Goal: Check status: Check status

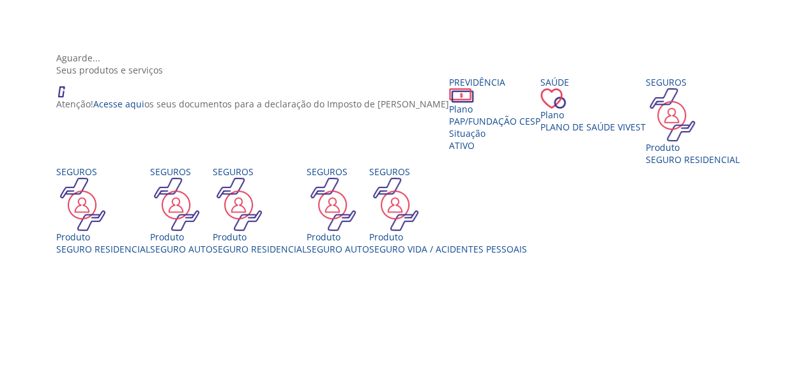
scroll to position [192, 0]
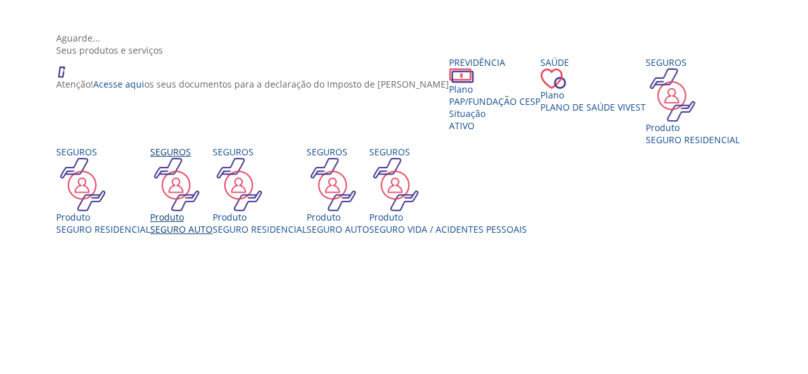
click at [213, 223] on div "SEGURO AUTO" at bounding box center [181, 229] width 63 height 12
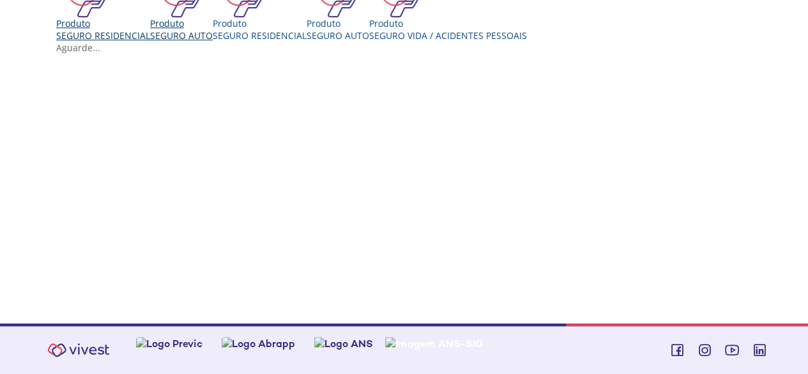
scroll to position [482, 0]
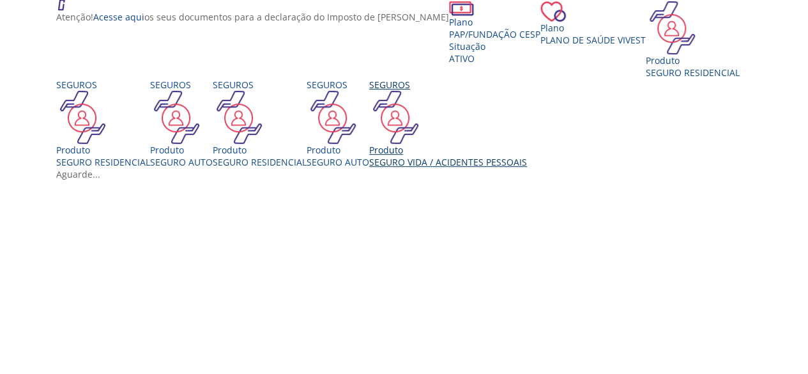
scroll to position [227, 0]
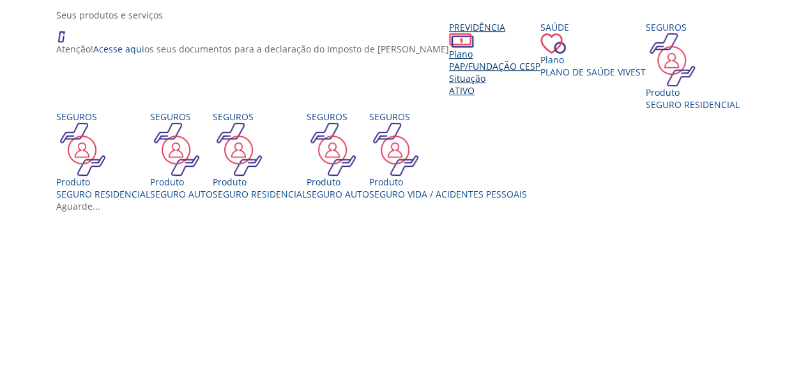
click at [449, 72] on span "PAP/Fundação CESP" at bounding box center [494, 66] width 91 height 12
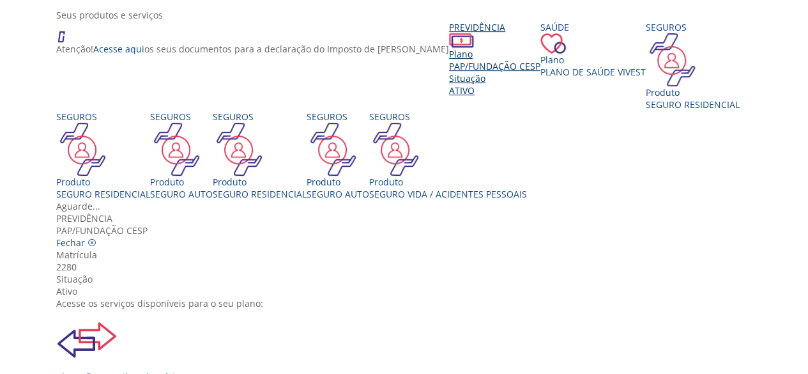
scroll to position [128, 0]
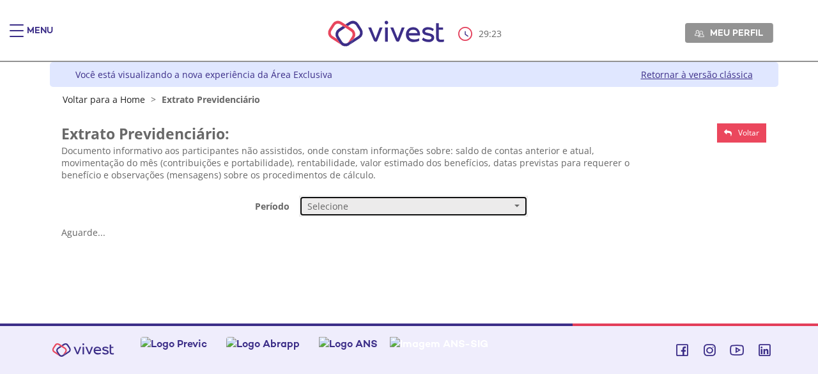
click at [367, 210] on span "Selecione" at bounding box center [409, 206] width 204 height 13
click at [344, 233] on link "Mensal" at bounding box center [413, 230] width 227 height 22
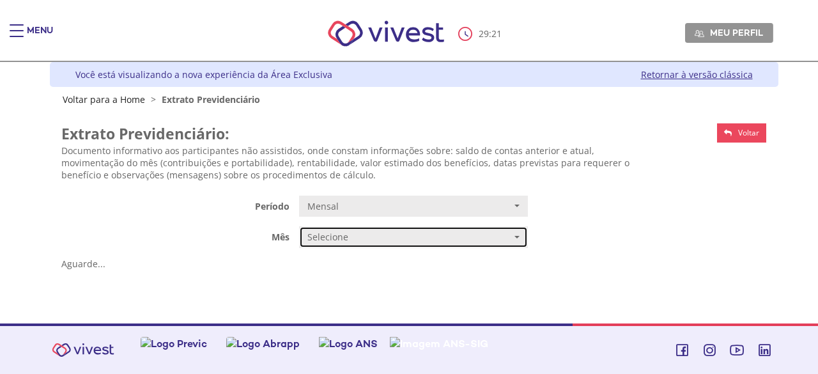
click at [346, 242] on button "Selecione" at bounding box center [413, 237] width 229 height 22
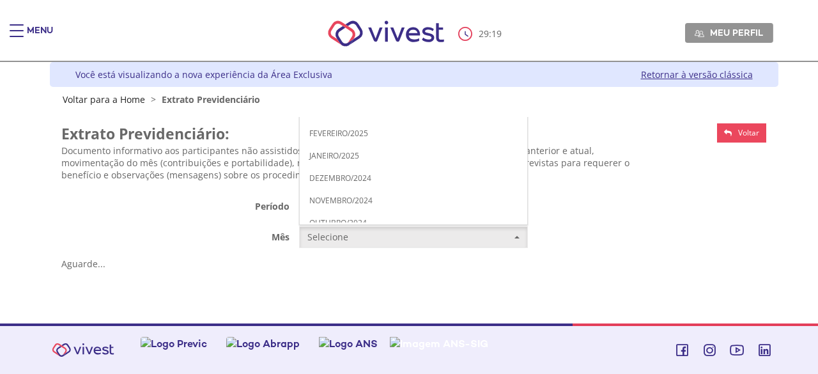
click at [349, 17] on span "JULHO/2025" at bounding box center [330, 22] width 43 height 10
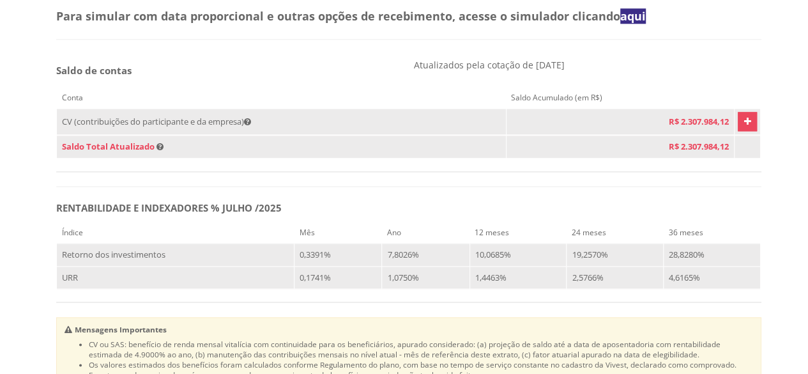
scroll to position [831, 0]
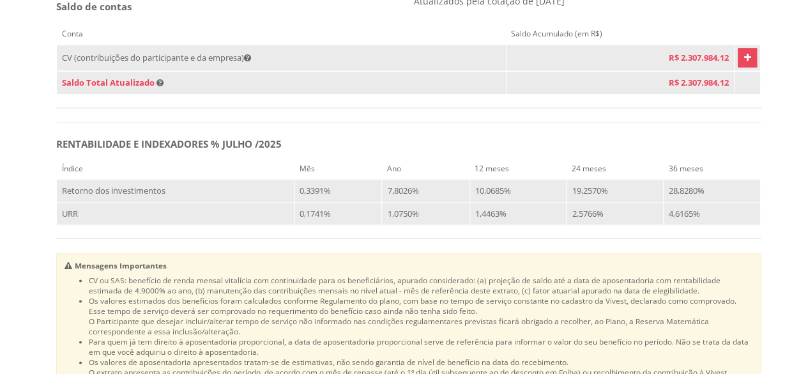
click at [744, 65] on icon "Vivest" at bounding box center [747, 57] width 7 height 15
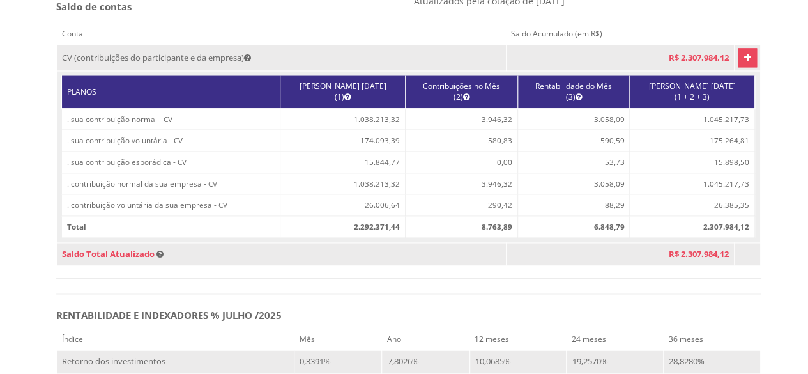
click at [744, 65] on icon "Vivest" at bounding box center [747, 57] width 7 height 15
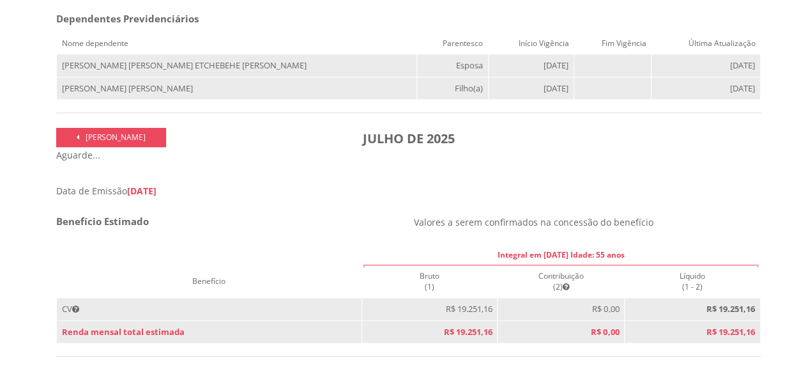
scroll to position [0, 0]
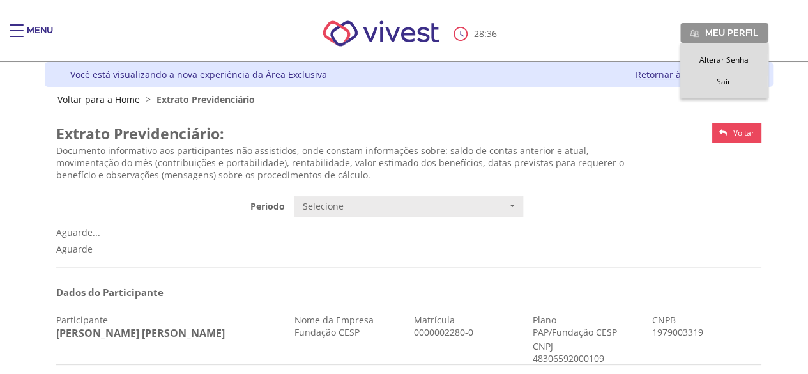
click at [726, 79] on span "Sair" at bounding box center [724, 81] width 14 height 11
